Goal: Task Accomplishment & Management: Manage account settings

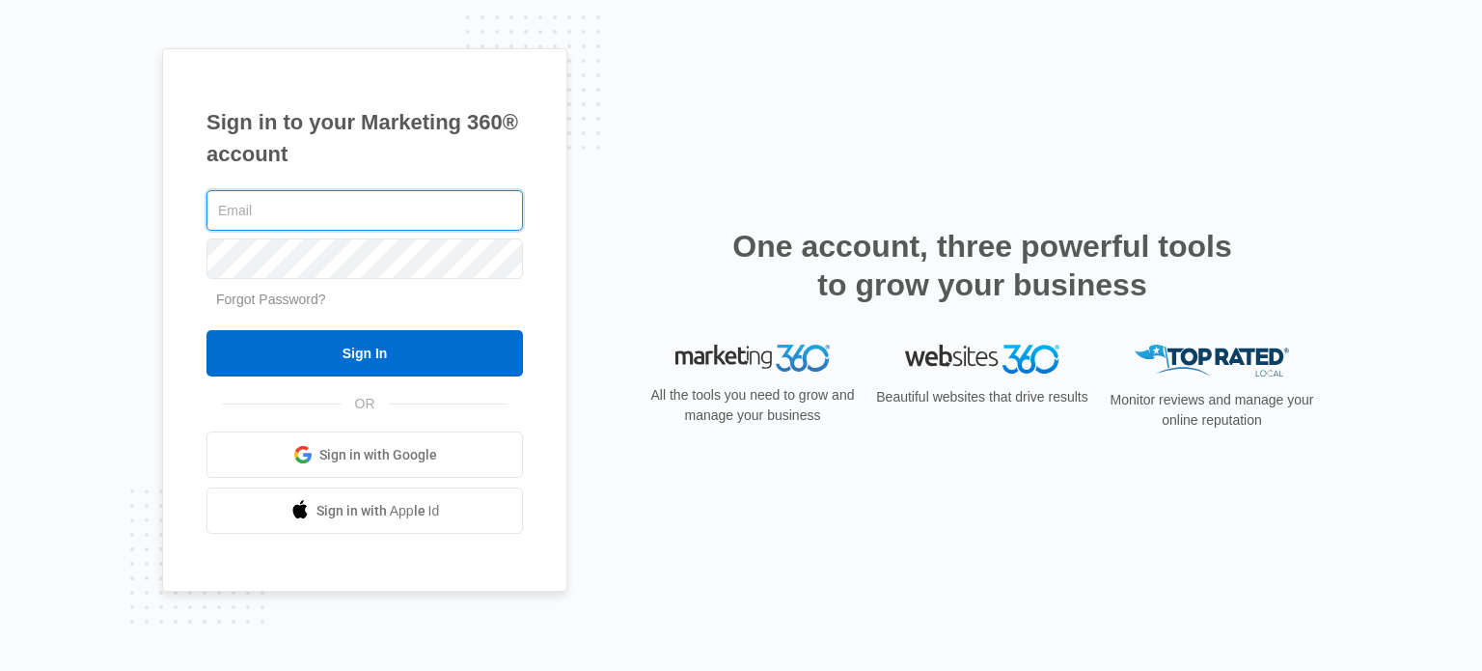
click at [416, 207] on input "text" at bounding box center [365, 210] width 317 height 41
type input "[PERSON_NAME][EMAIL_ADDRESS][DOMAIN_NAME]"
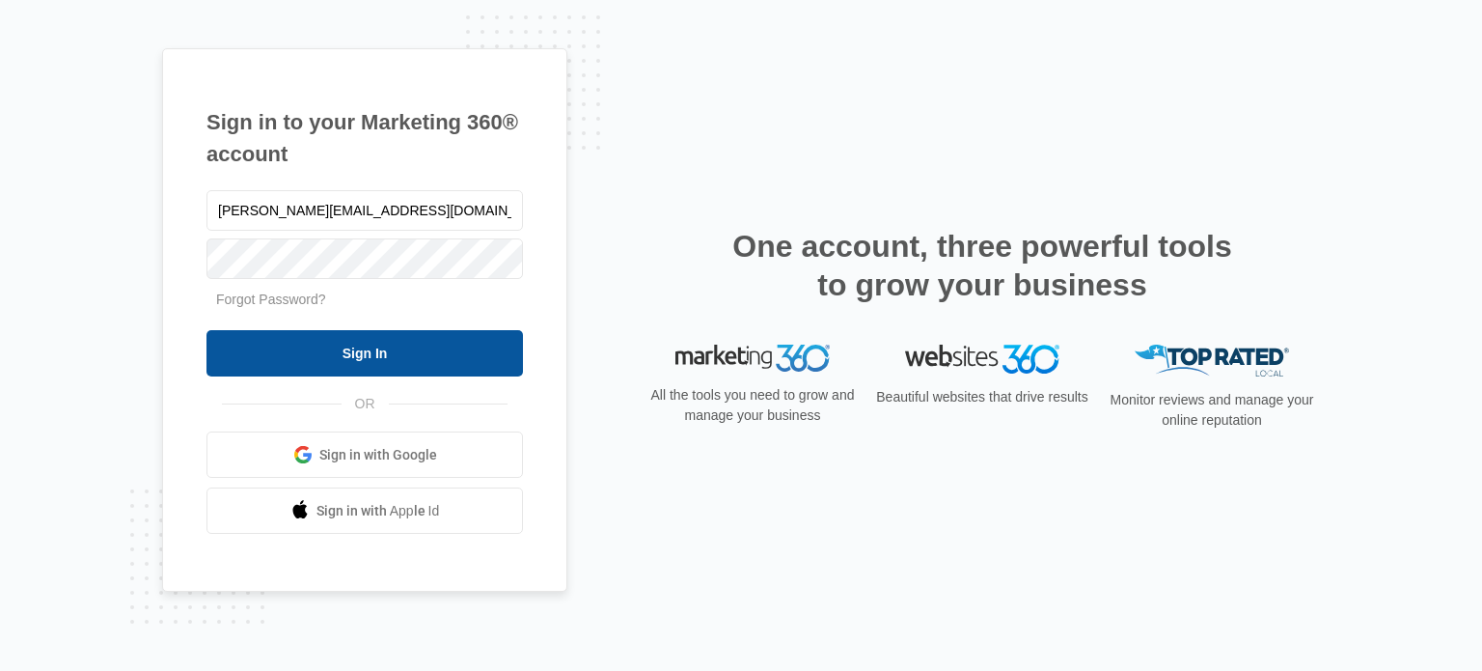
click at [489, 353] on input "Sign In" at bounding box center [365, 353] width 317 height 46
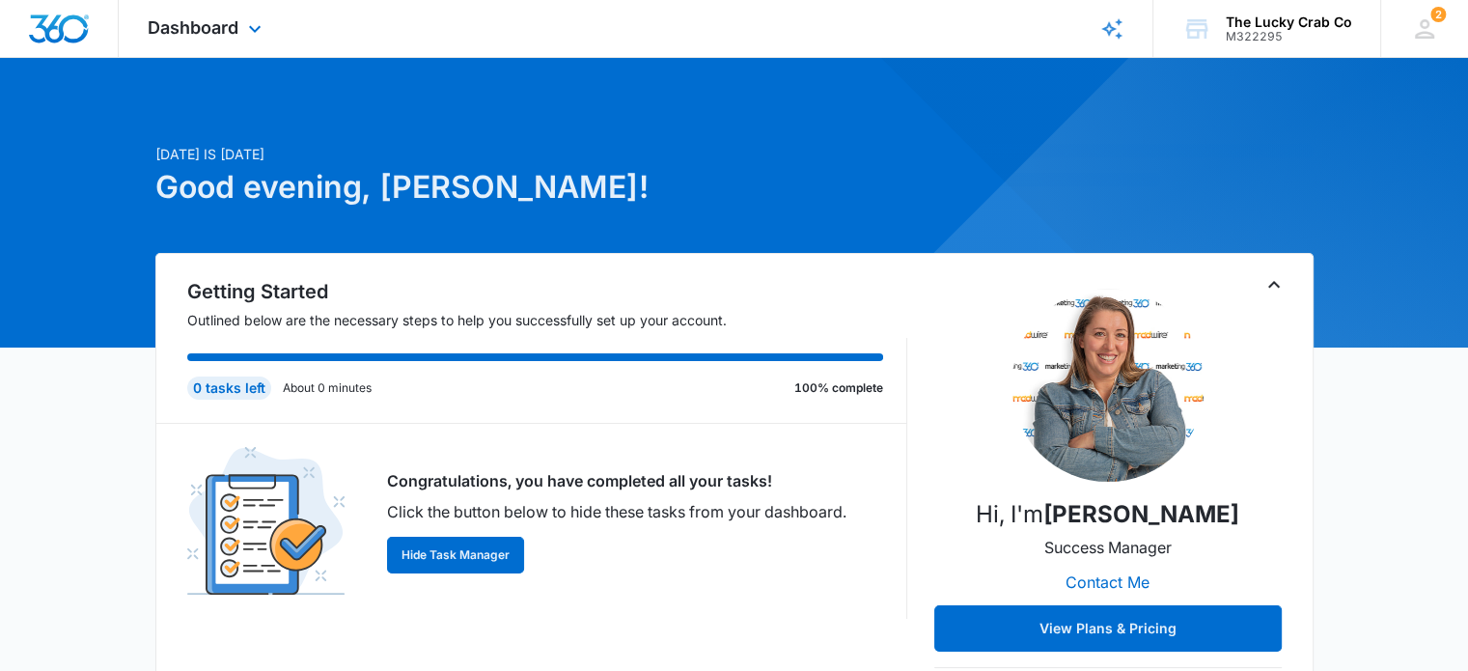
click at [241, 37] on div "Dashboard Apps Reputation Websites Forms CRM Email Social Shop Payments POS Con…" at bounding box center [207, 28] width 177 height 57
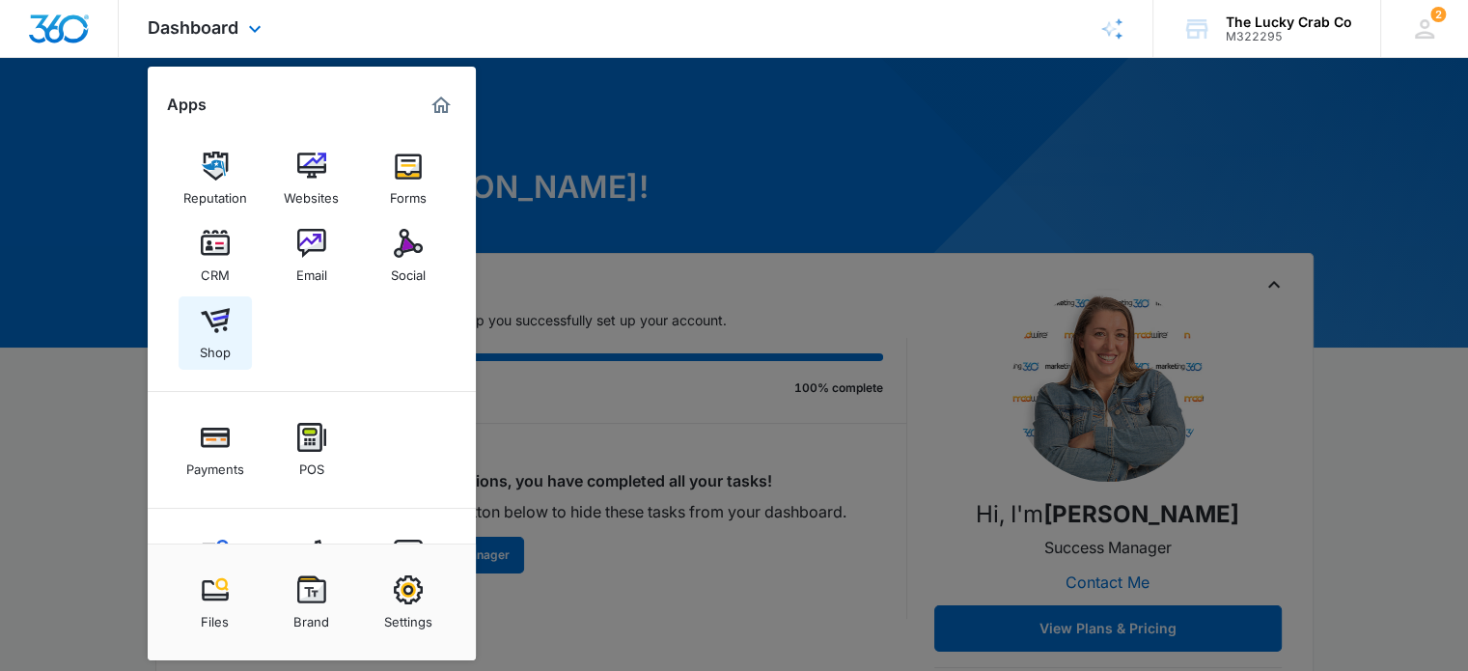
click at [211, 317] on img at bounding box center [215, 320] width 29 height 29
